Goal: Task Accomplishment & Management: Manage account settings

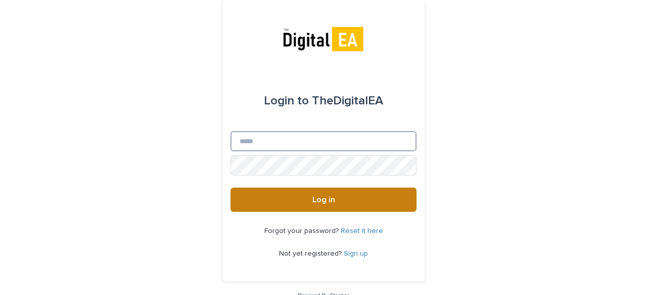
type input "**********"
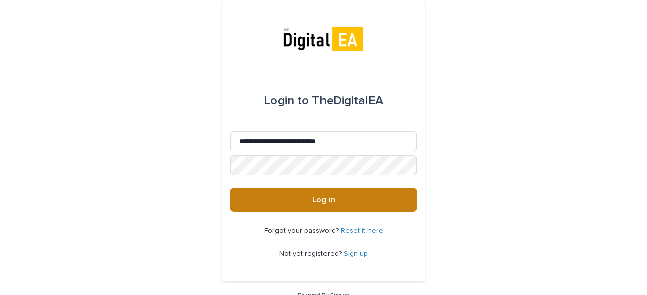
click at [312, 199] on span "Log in" at bounding box center [323, 200] width 23 height 8
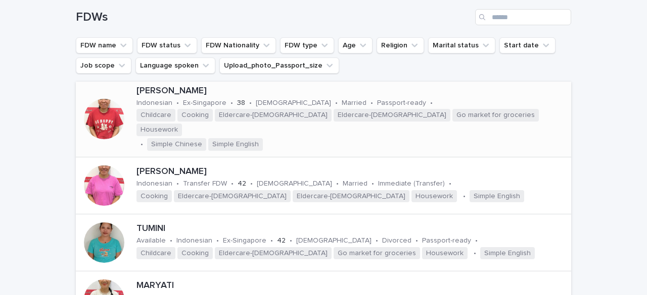
scroll to position [101, 0]
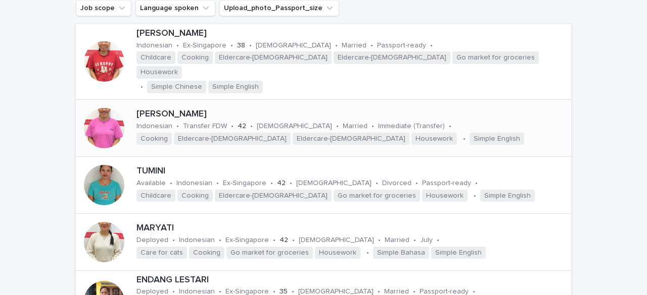
click at [101, 111] on div at bounding box center [104, 128] width 40 height 40
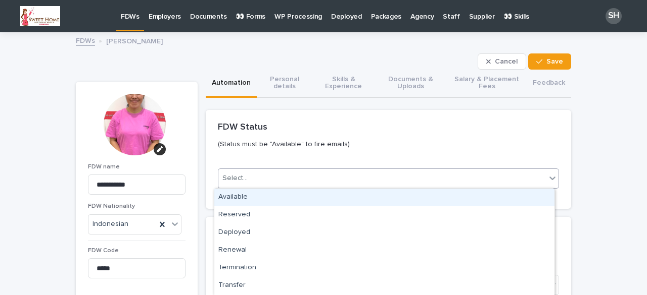
click at [277, 175] on div "Select..." at bounding box center [381, 178] width 327 height 17
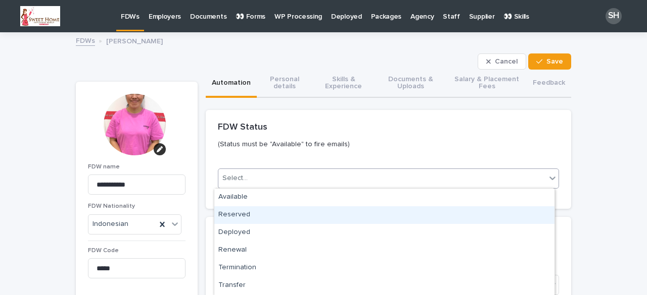
click at [264, 212] on div "Reserved" at bounding box center [384, 216] width 340 height 18
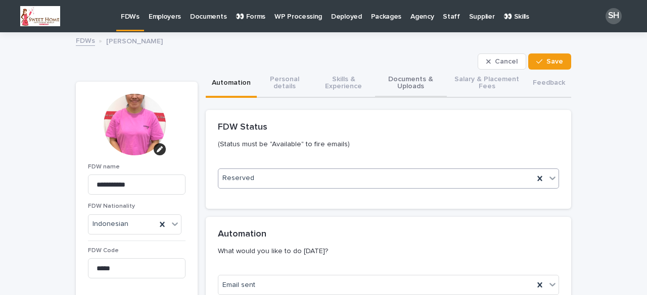
click at [417, 76] on button "Documents & Uploads" at bounding box center [411, 84] width 72 height 28
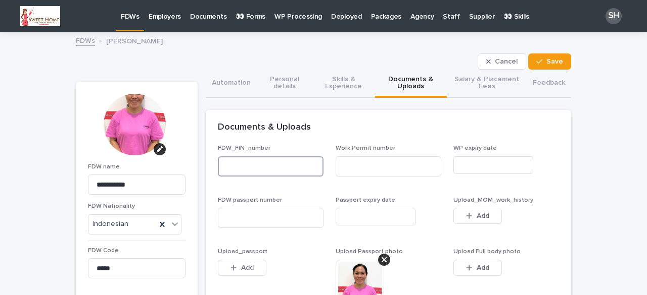
click at [278, 168] on input at bounding box center [271, 167] width 106 height 20
type input "*"
type input "*********"
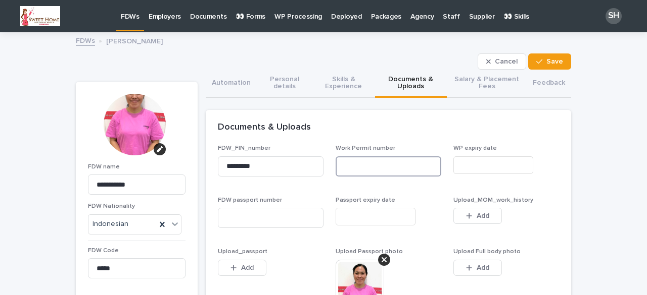
click at [357, 164] on input at bounding box center [388, 167] width 106 height 20
click at [270, 218] on input at bounding box center [271, 218] width 106 height 20
paste input "********"
type input "********"
click at [372, 163] on input at bounding box center [388, 167] width 106 height 20
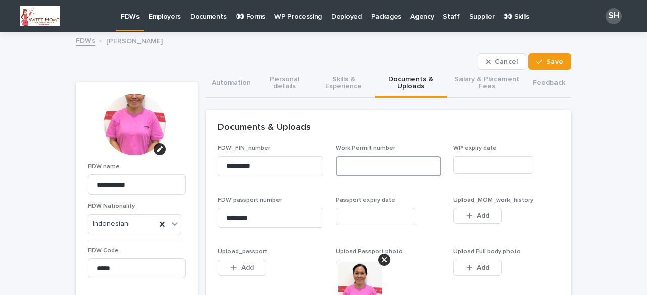
paste input "**********"
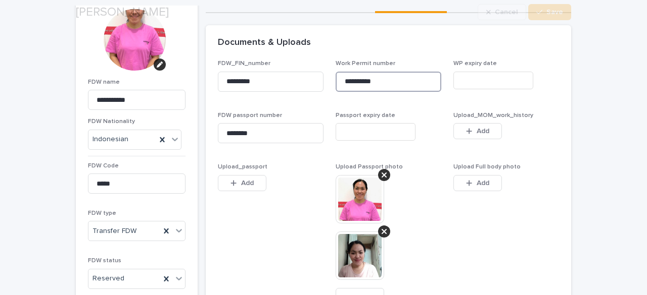
scroll to position [101, 0]
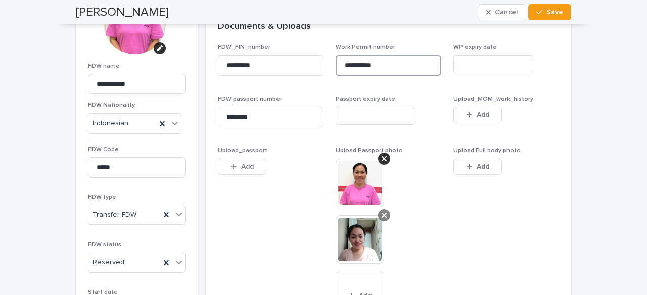
type input "**********"
click at [381, 218] on icon at bounding box center [383, 216] width 5 height 8
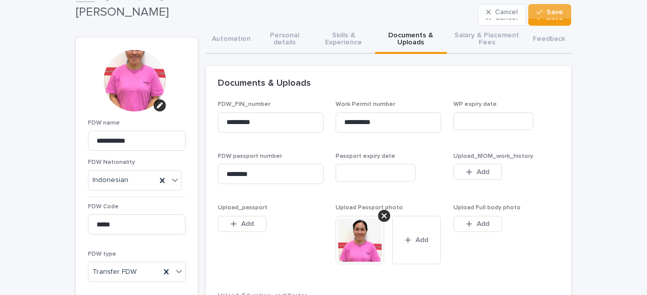
scroll to position [0, 0]
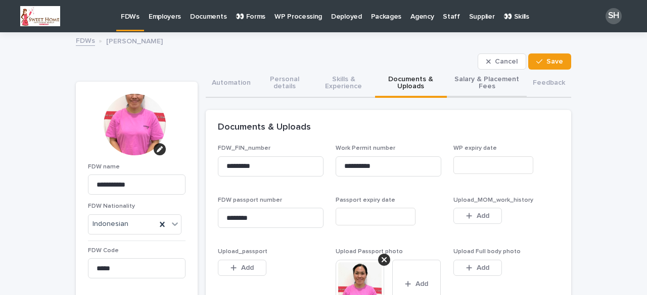
click at [466, 86] on button "Salary & Placement Fees" at bounding box center [487, 84] width 80 height 28
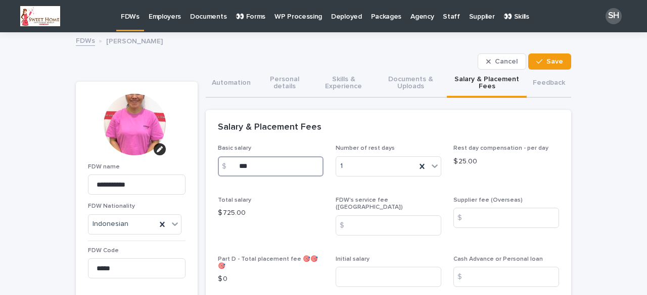
click at [254, 167] on input "***" at bounding box center [271, 167] width 106 height 20
type input "*"
type input "***"
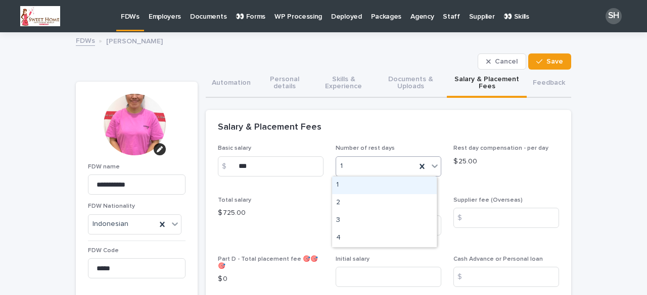
click at [431, 165] on icon at bounding box center [434, 166] width 10 height 10
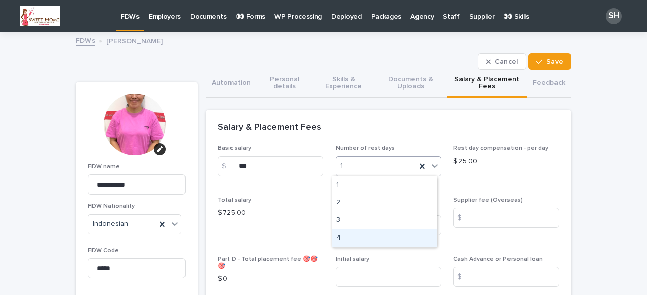
click at [353, 242] on div "4" at bounding box center [384, 239] width 105 height 18
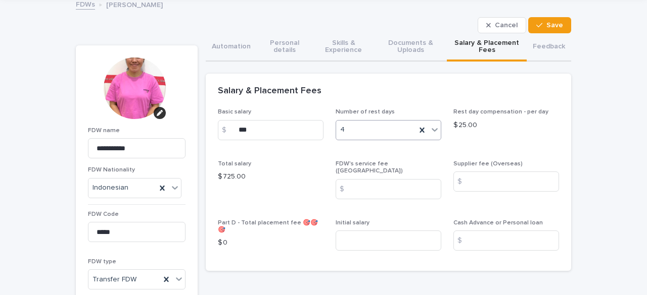
scroll to position [51, 0]
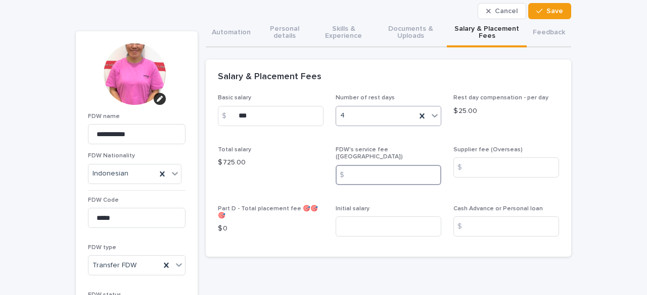
click at [368, 169] on input at bounding box center [388, 175] width 106 height 20
type input "***"
click at [548, 11] on span "Save" at bounding box center [554, 11] width 17 height 7
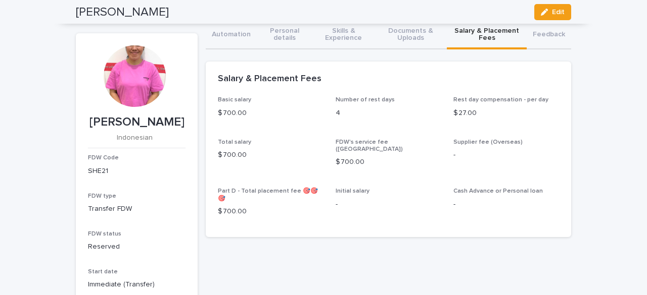
scroll to position [0, 0]
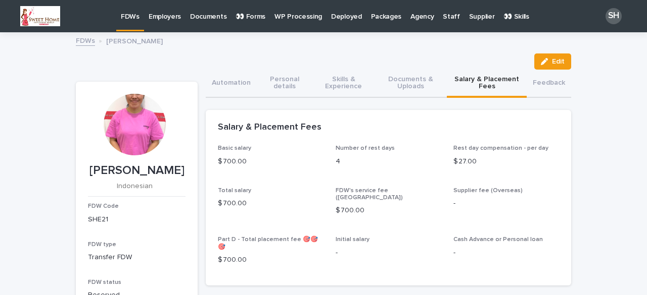
click at [245, 17] on p "👀 Forms" at bounding box center [250, 10] width 30 height 21
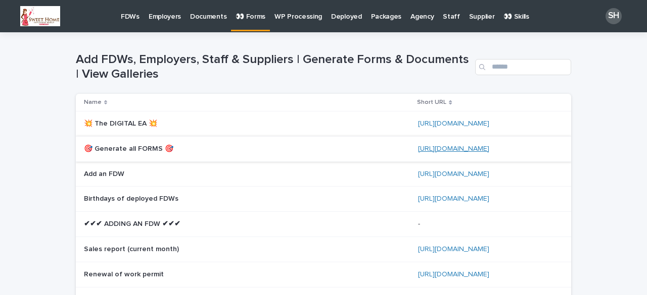
click at [456, 148] on link "https://bit.ly/3IpiHqz" at bounding box center [453, 148] width 71 height 7
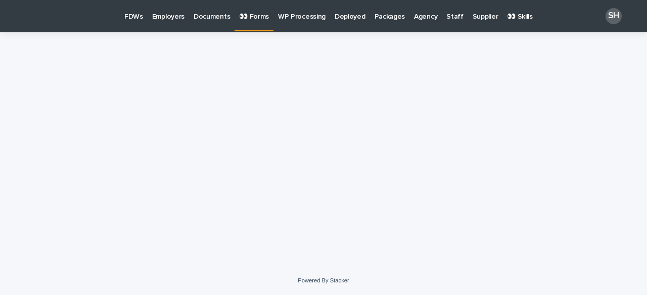
click at [135, 14] on p "FDWs" at bounding box center [133, 10] width 19 height 21
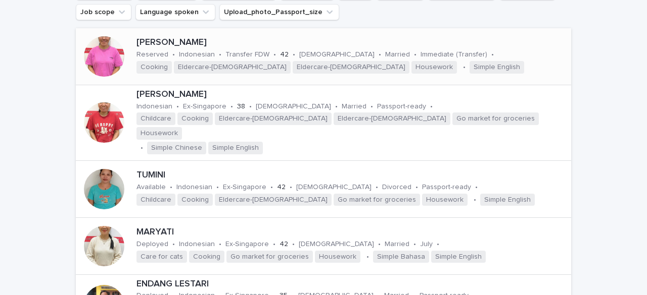
scroll to position [101, 0]
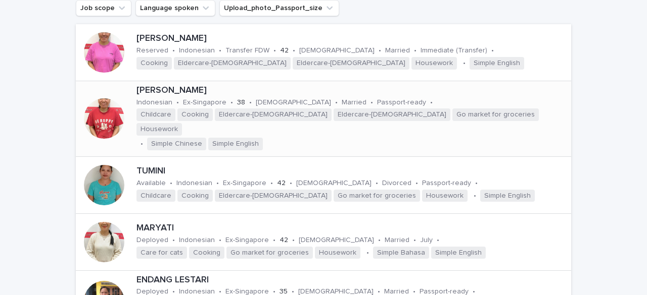
click at [121, 110] on div at bounding box center [104, 118] width 57 height 57
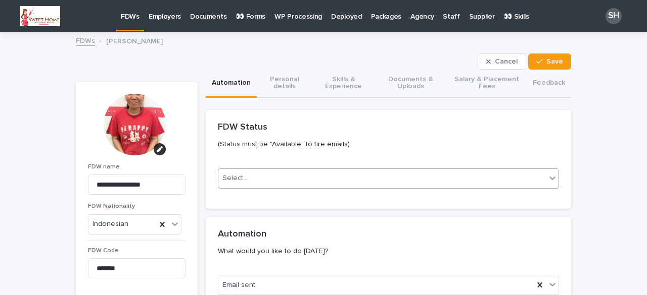
click at [249, 178] on div "Select..." at bounding box center [381, 178] width 327 height 17
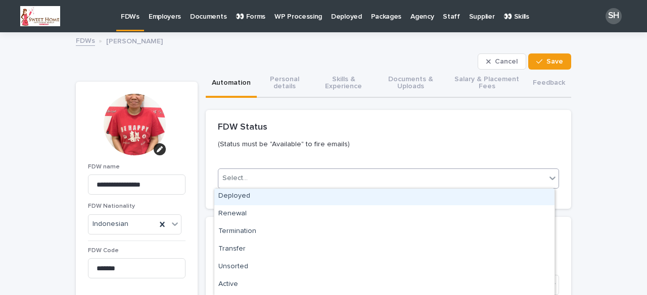
scroll to position [51, 0]
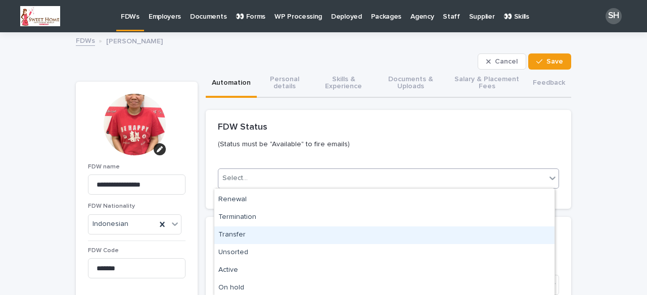
click at [249, 234] on div "Transfer" at bounding box center [384, 236] width 340 height 18
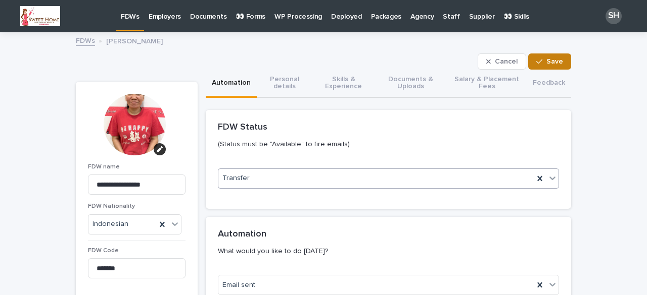
click at [536, 61] on icon "button" at bounding box center [539, 61] width 6 height 7
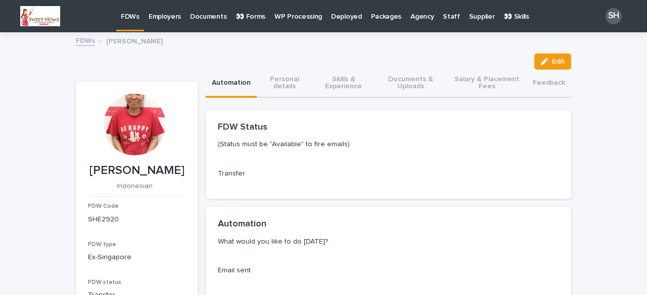
click at [133, 16] on p "FDWs" at bounding box center [130, 10] width 19 height 21
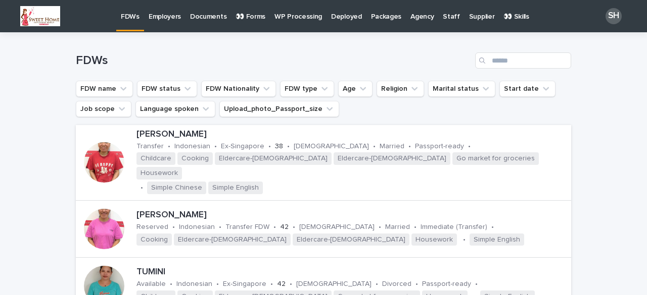
scroll to position [152, 0]
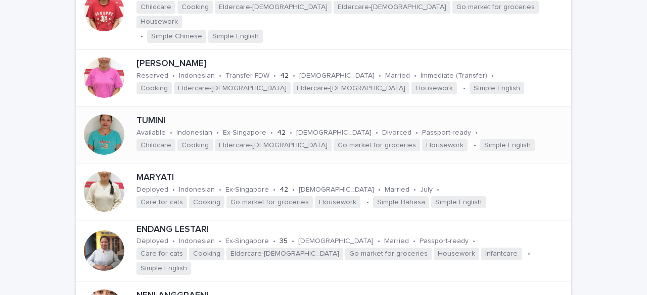
click at [108, 123] on div at bounding box center [104, 135] width 40 height 40
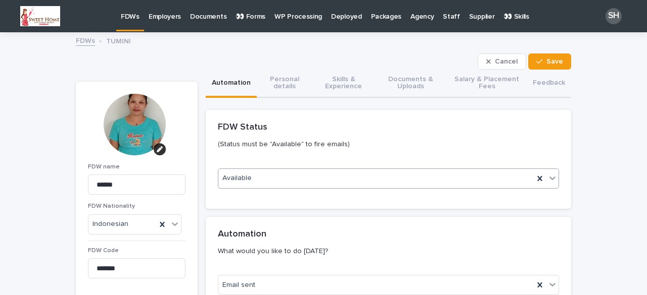
drag, startPoint x: 295, startPoint y: 177, endPoint x: 290, endPoint y: 185, distance: 9.4
click at [295, 177] on div "Available" at bounding box center [375, 178] width 315 height 17
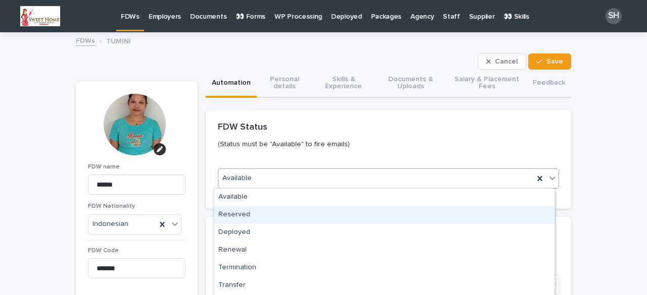
click at [257, 216] on div "Reserved" at bounding box center [384, 216] width 340 height 18
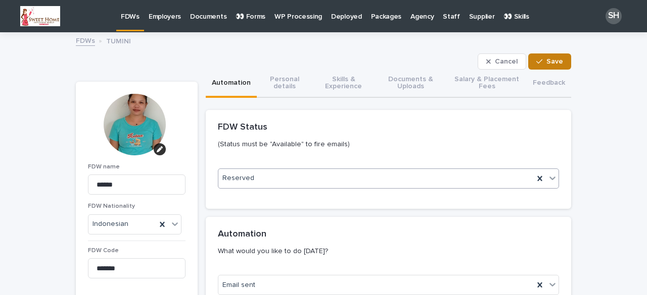
click at [545, 56] on button "Save" at bounding box center [549, 62] width 43 height 16
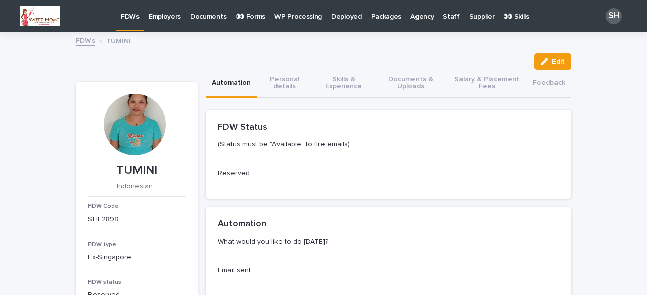
click at [130, 17] on p "FDWs" at bounding box center [130, 10] width 19 height 21
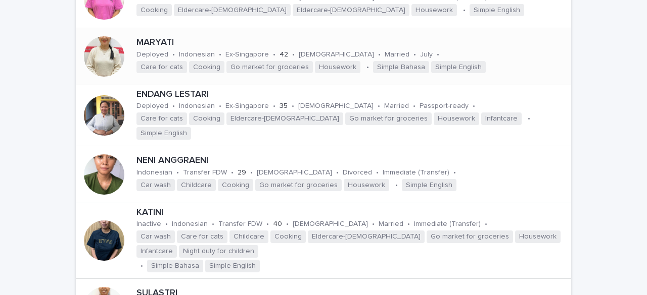
scroll to position [303, 0]
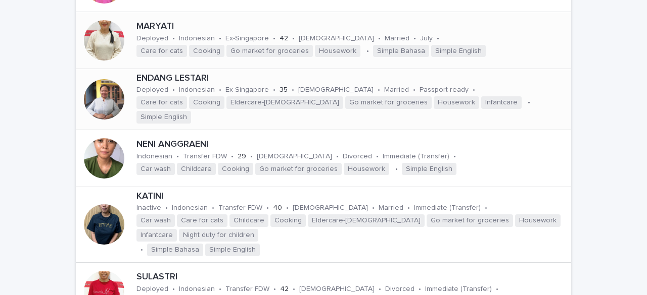
click at [104, 81] on div at bounding box center [104, 99] width 40 height 40
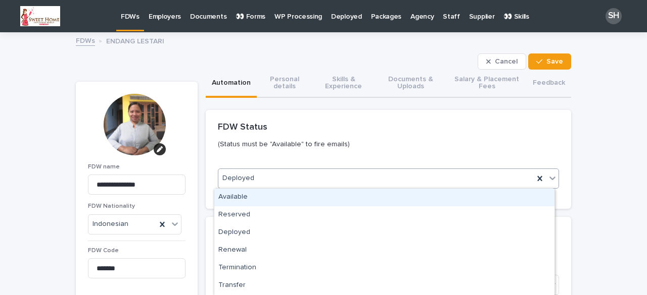
click at [271, 176] on div "Deployed" at bounding box center [375, 178] width 315 height 17
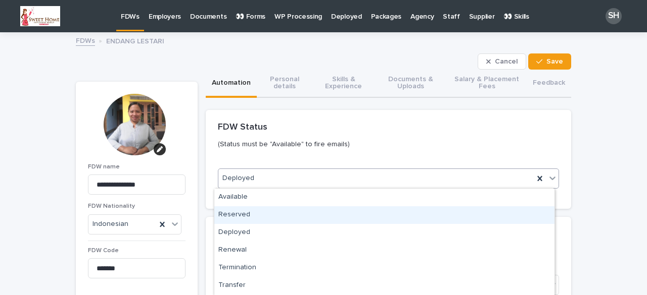
click at [264, 213] on div "Reserved" at bounding box center [384, 216] width 340 height 18
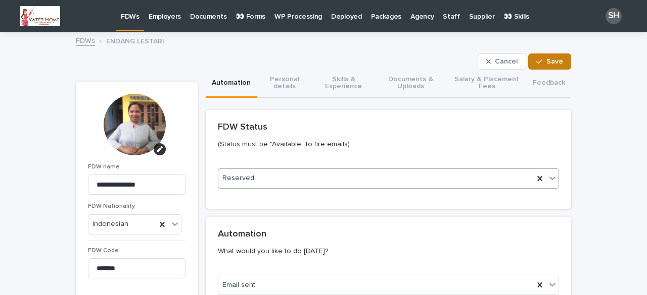
click at [536, 60] on icon "button" at bounding box center [539, 61] width 6 height 7
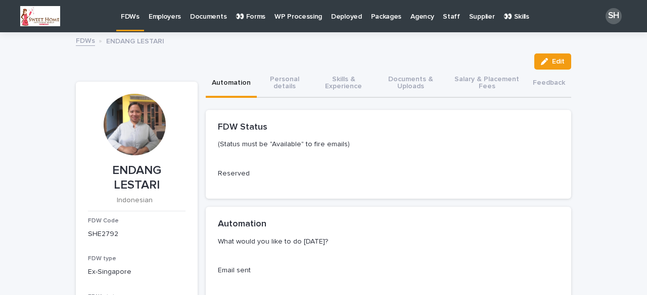
click at [130, 16] on p "FDWs" at bounding box center [130, 10] width 19 height 21
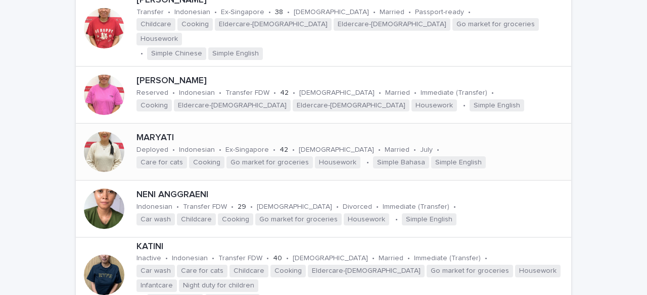
scroll to position [303, 0]
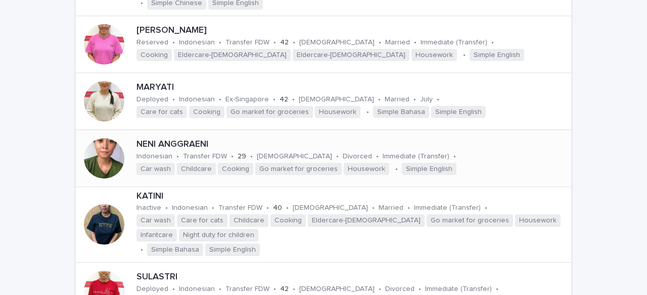
click at [101, 143] on div at bounding box center [104, 158] width 40 height 40
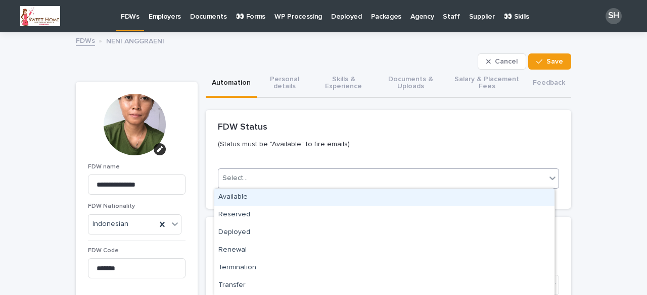
click at [246, 178] on div "Select..." at bounding box center [381, 178] width 327 height 17
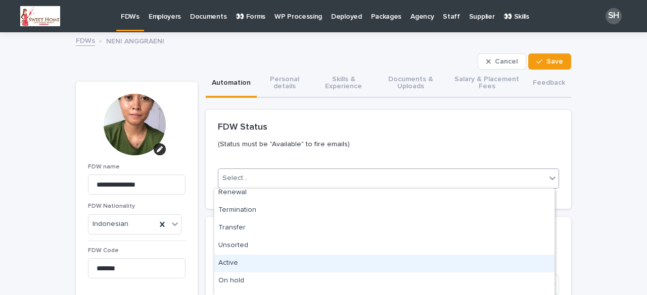
scroll to position [51, 0]
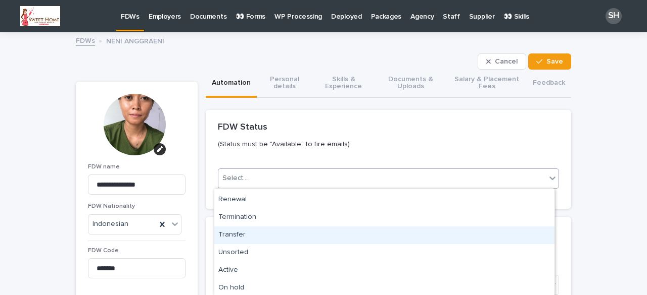
click at [244, 237] on div "Transfer" at bounding box center [384, 236] width 340 height 18
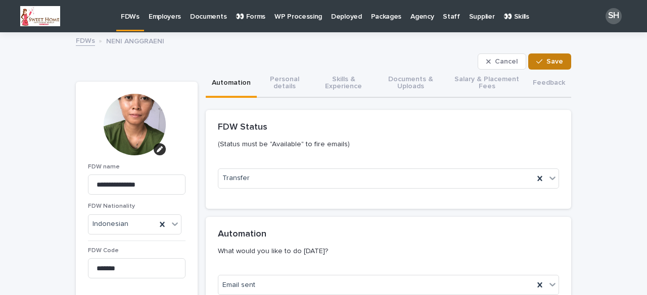
click at [548, 58] on span "Save" at bounding box center [554, 61] width 17 height 7
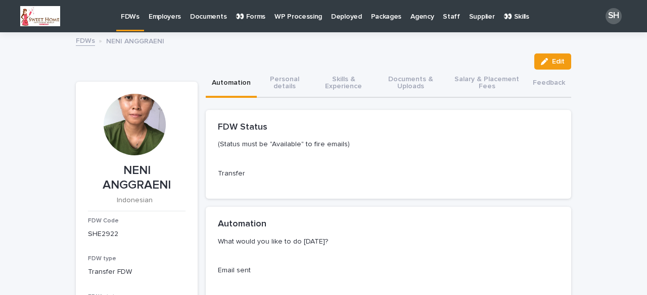
click at [132, 17] on p "FDWs" at bounding box center [130, 10] width 19 height 21
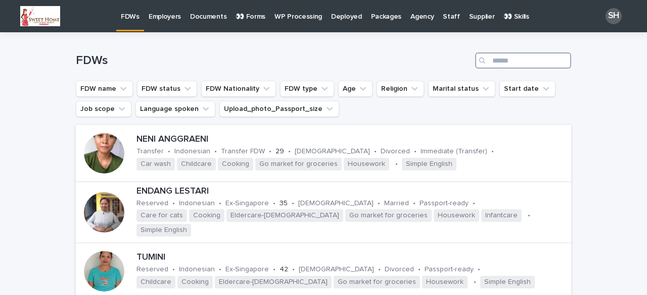
click at [507, 66] on input "Search" at bounding box center [523, 61] width 96 height 16
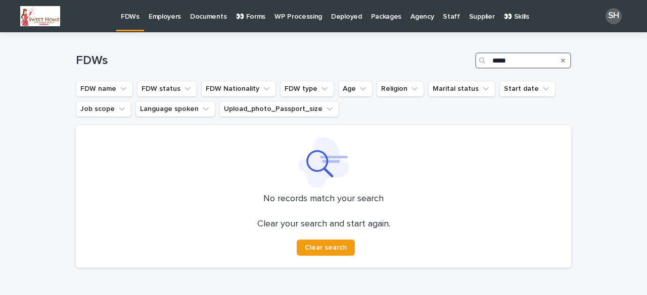
type input "*****"
click at [561, 61] on icon "Search" at bounding box center [563, 61] width 4 height 6
